Goal: Find specific page/section: Find specific page/section

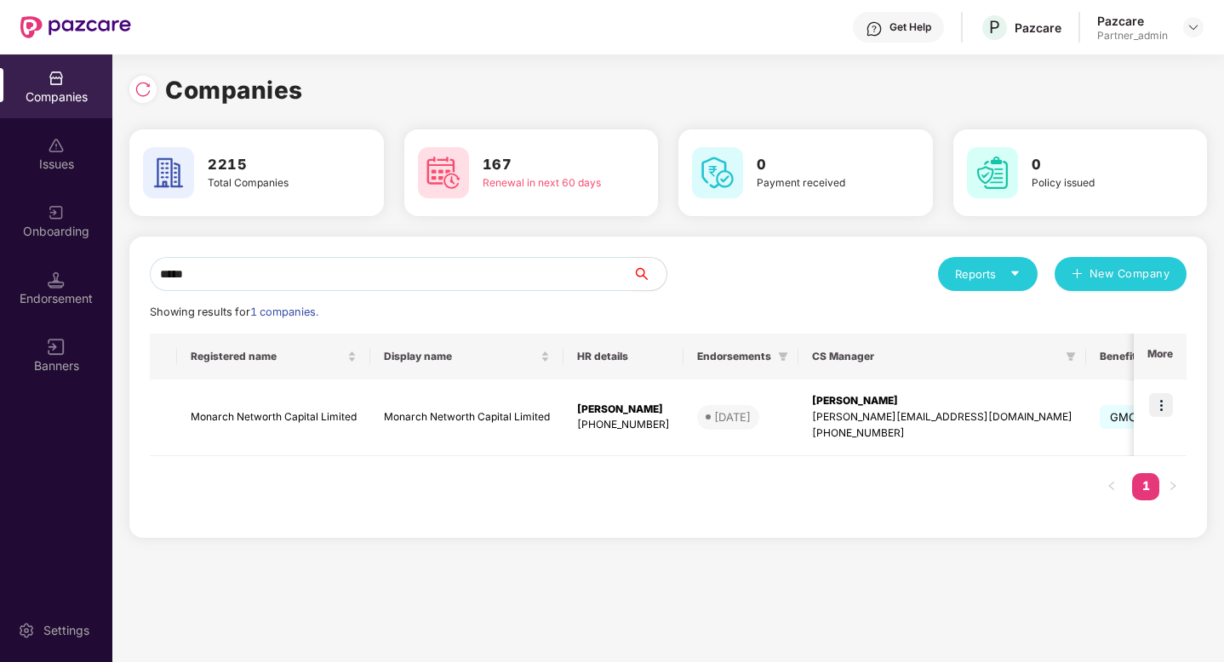
click at [214, 275] on input "*****" at bounding box center [391, 274] width 482 height 34
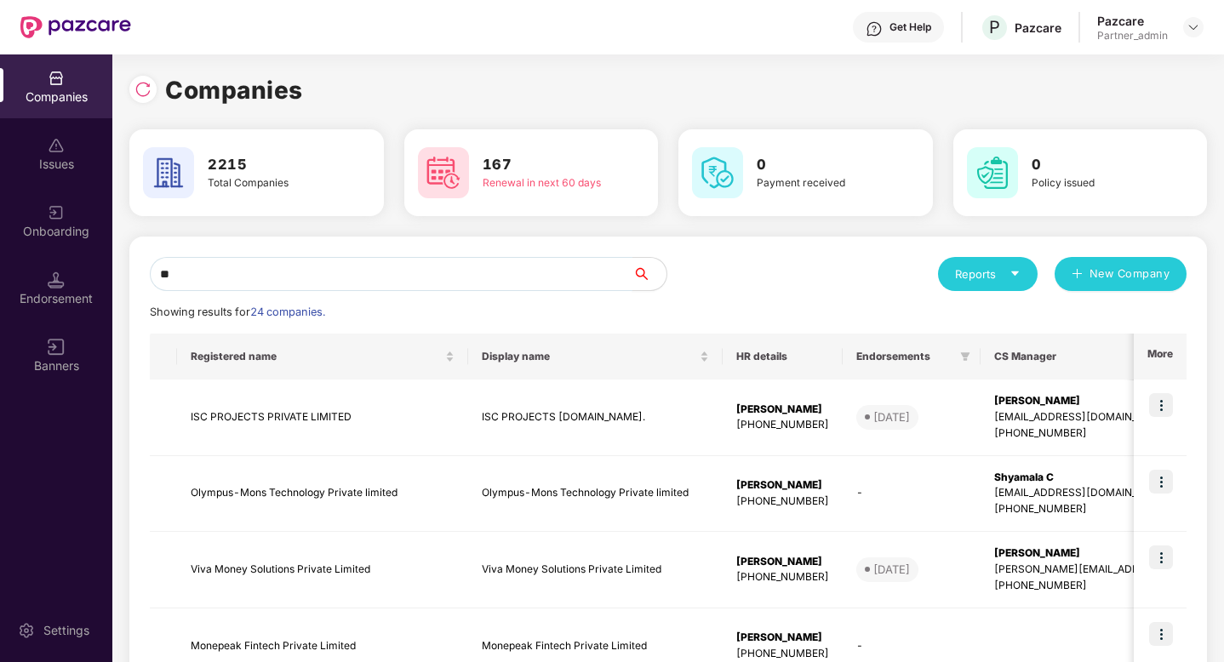
type input "*"
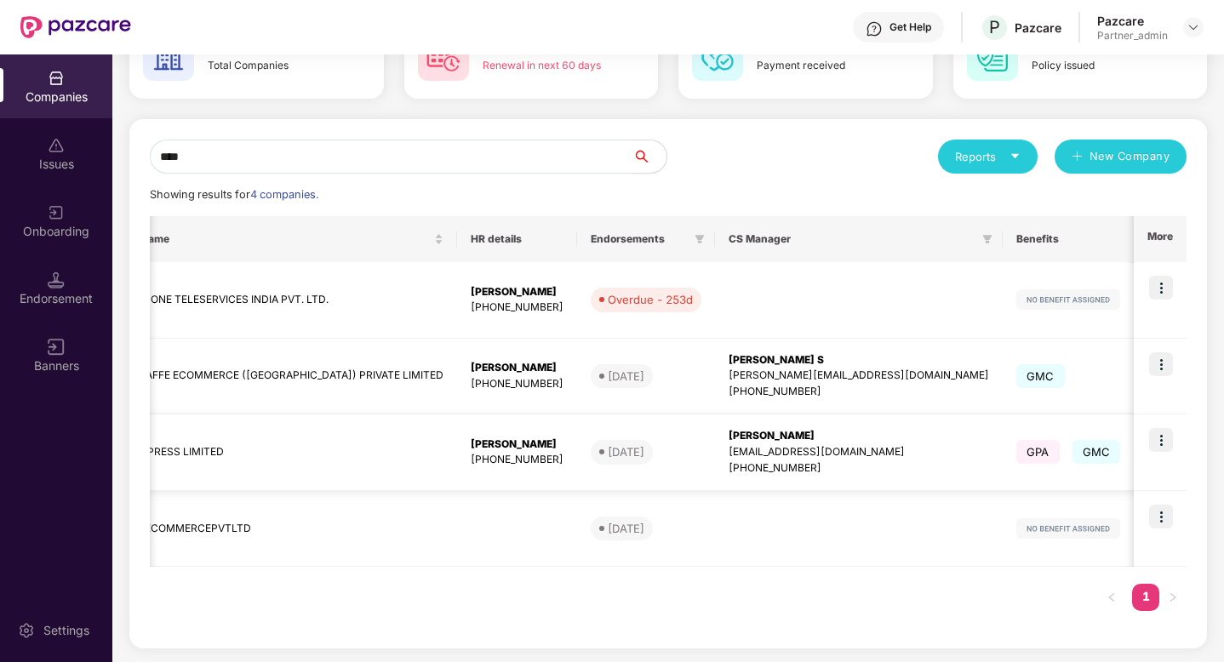
scroll to position [0, 666]
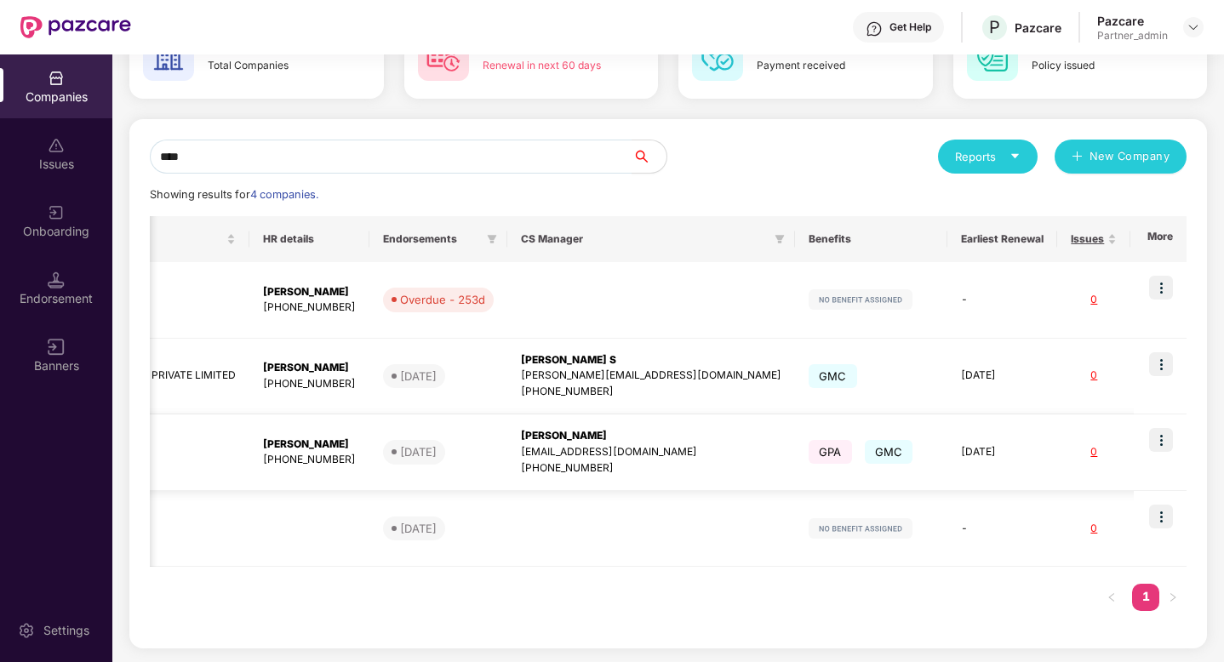
type input "****"
click at [1160, 441] on img at bounding box center [1161, 440] width 24 height 24
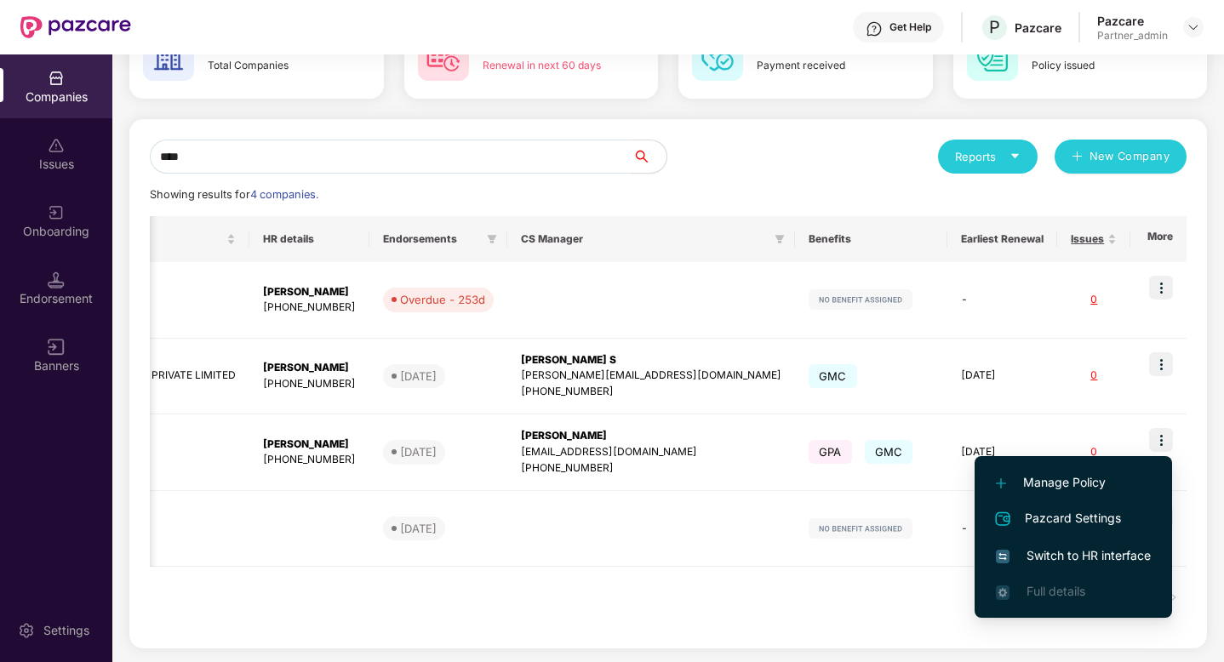
click at [1083, 545] on li "Switch to HR interface" at bounding box center [1072, 556] width 197 height 36
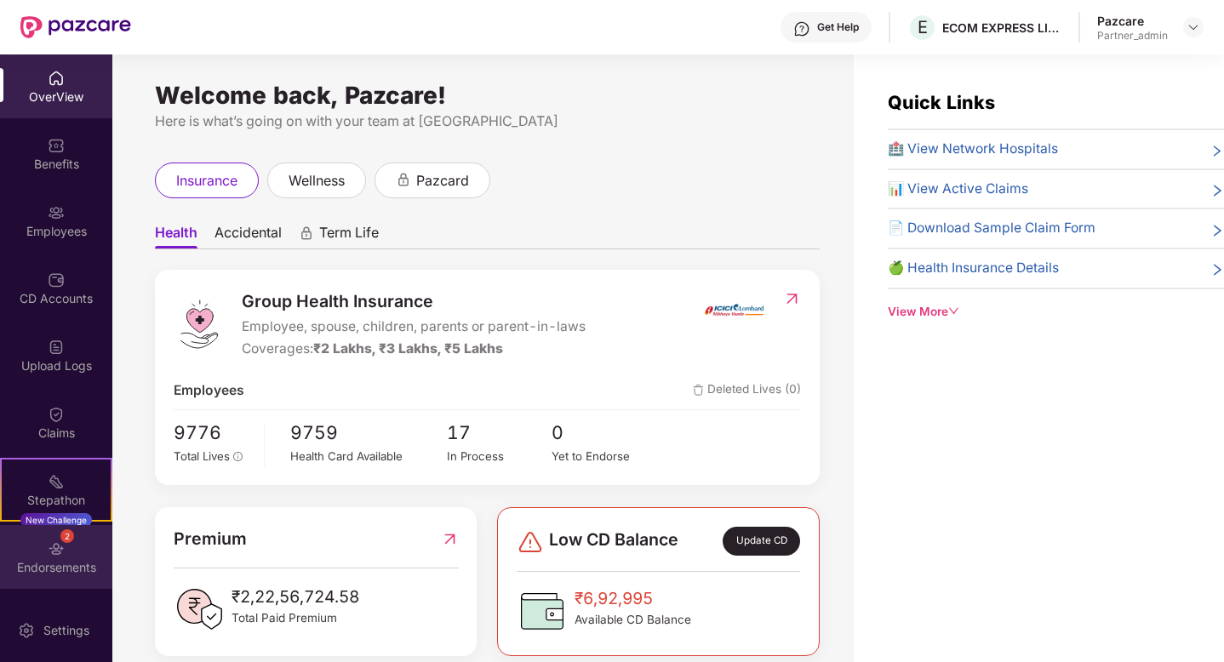
click at [60, 568] on div "Endorsements" at bounding box center [56, 567] width 112 height 17
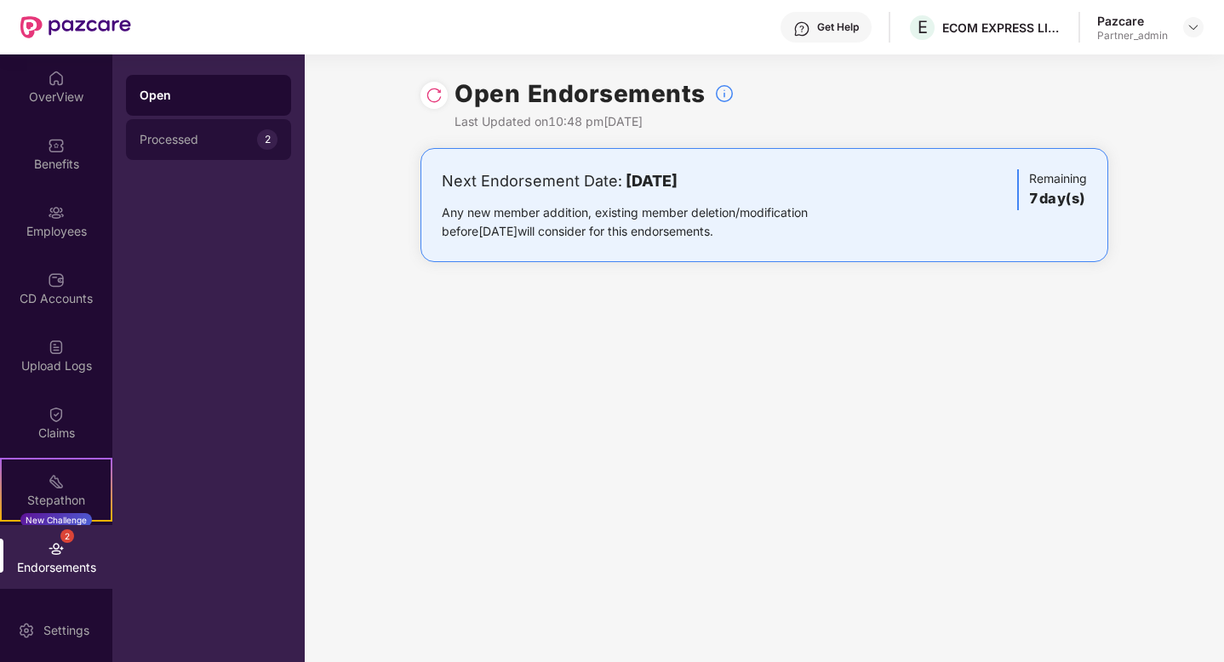
click at [226, 137] on div "Processed" at bounding box center [198, 140] width 117 height 14
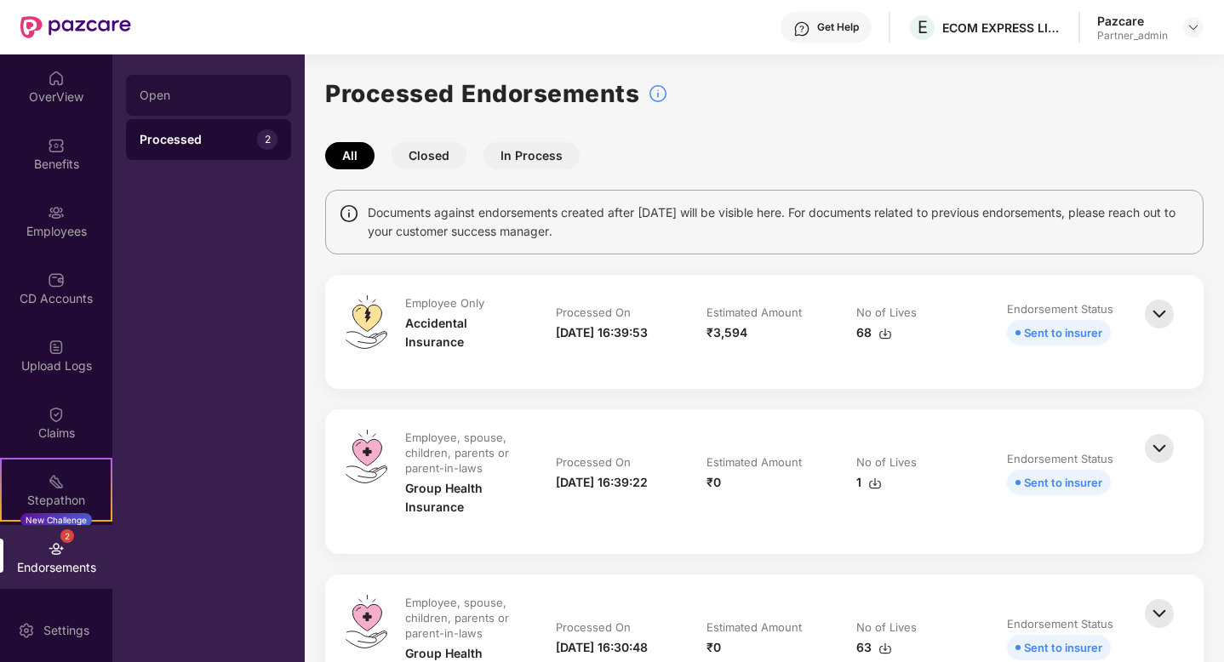
click at [182, 94] on div "Open" at bounding box center [209, 95] width 138 height 14
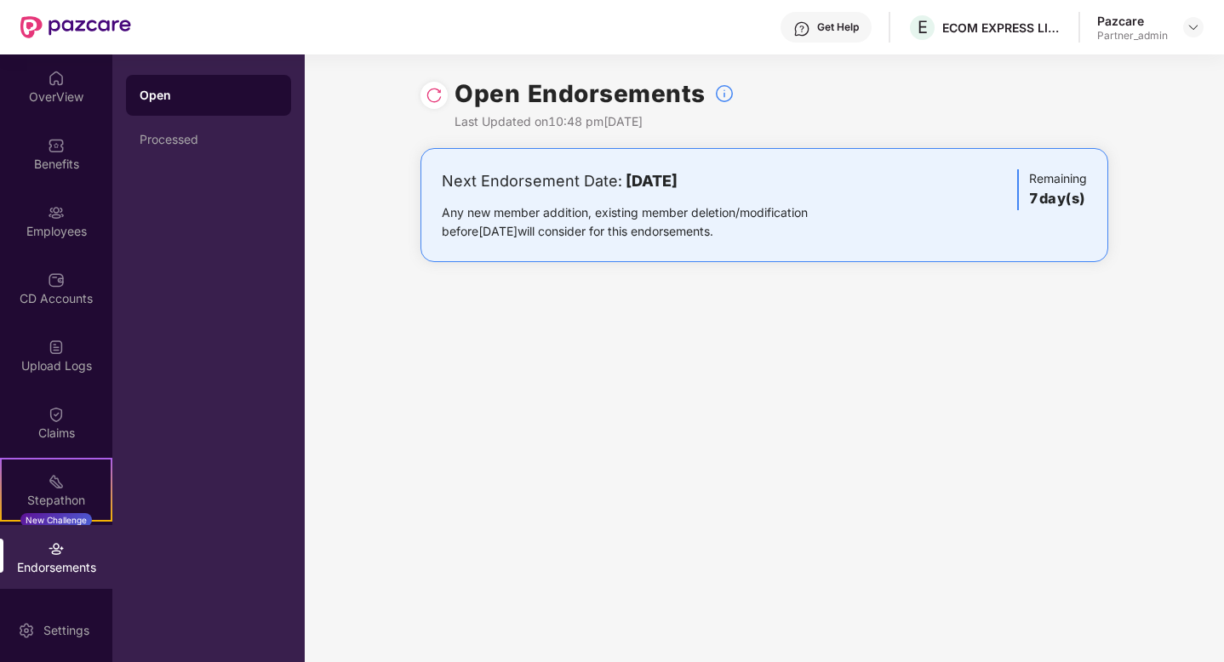
click at [439, 105] on div at bounding box center [433, 95] width 27 height 27
click at [432, 95] on img at bounding box center [433, 95] width 17 height 17
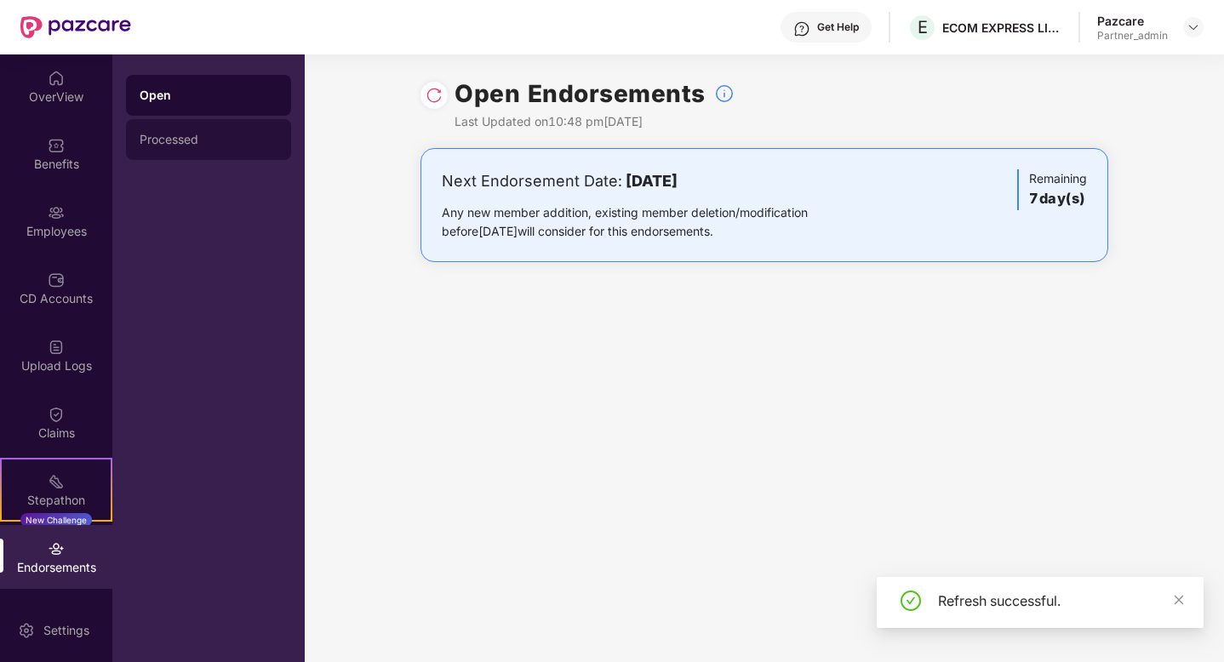
click at [196, 141] on div "Processed" at bounding box center [209, 140] width 138 height 14
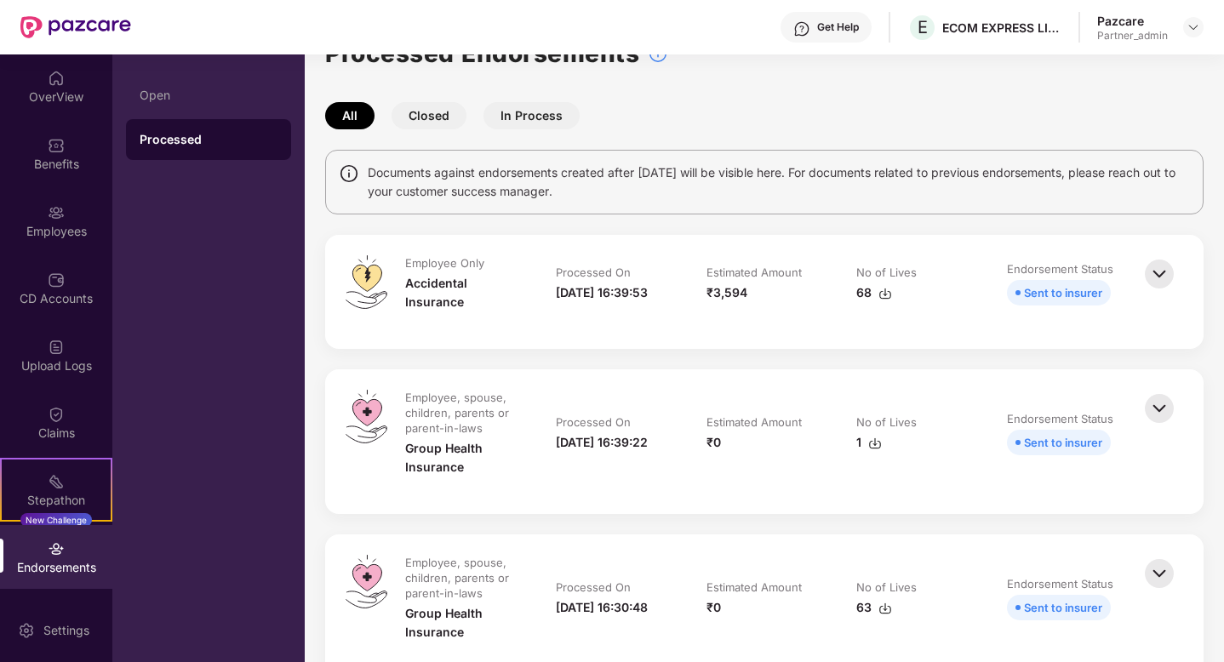
scroll to position [58, 0]
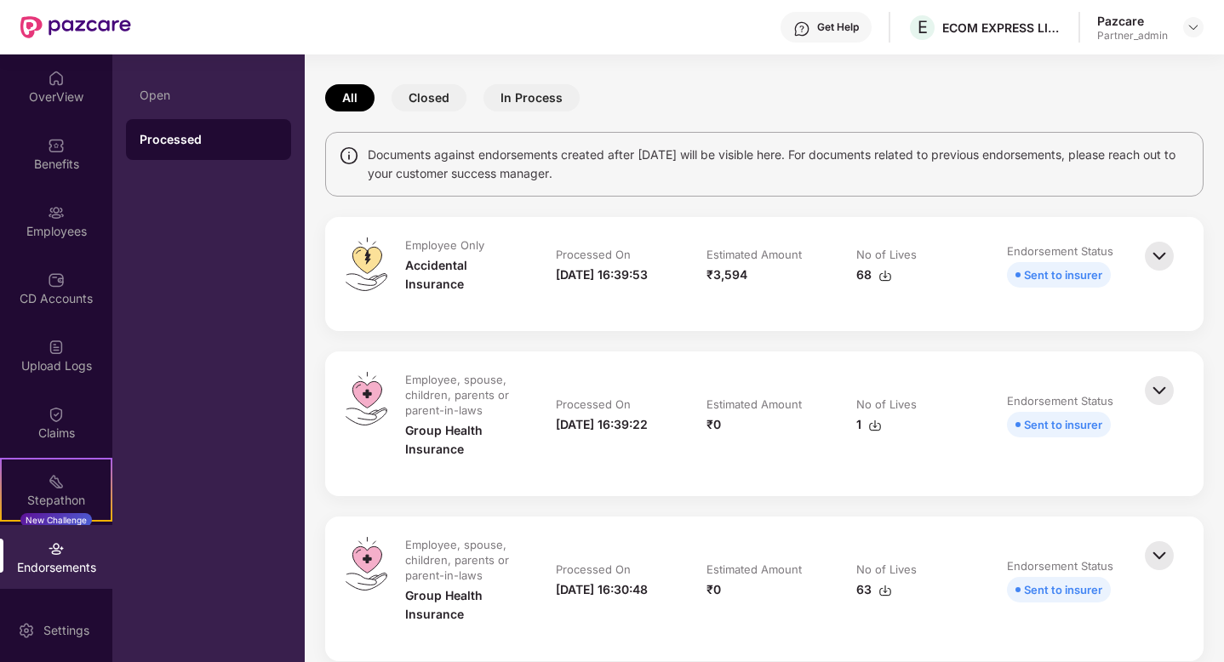
click at [1159, 256] on img at bounding box center [1158, 255] width 37 height 37
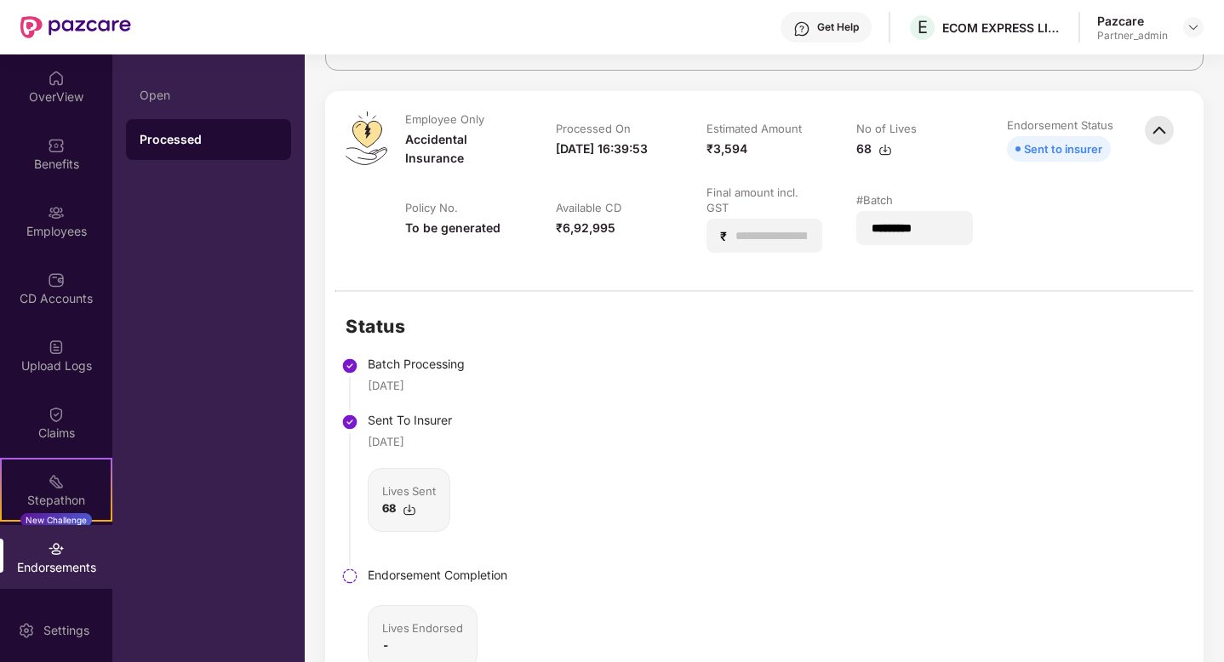
scroll to position [0, 0]
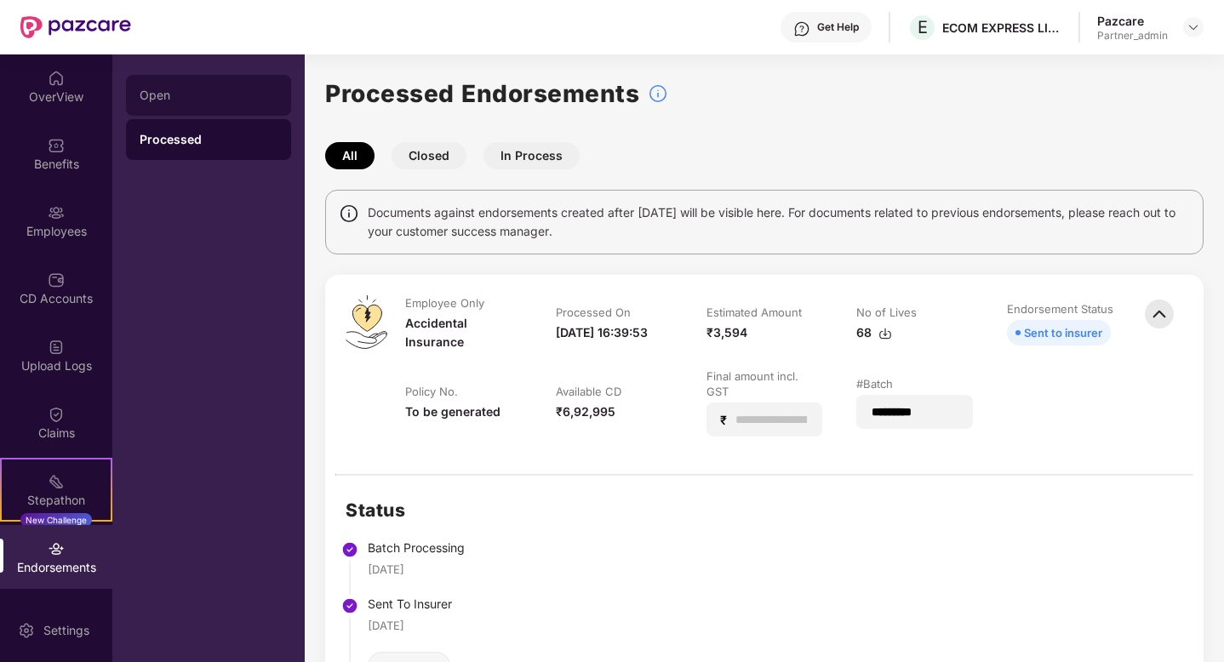
click at [151, 106] on div "Open" at bounding box center [208, 95] width 165 height 41
